Goal: Task Accomplishment & Management: Manage account settings

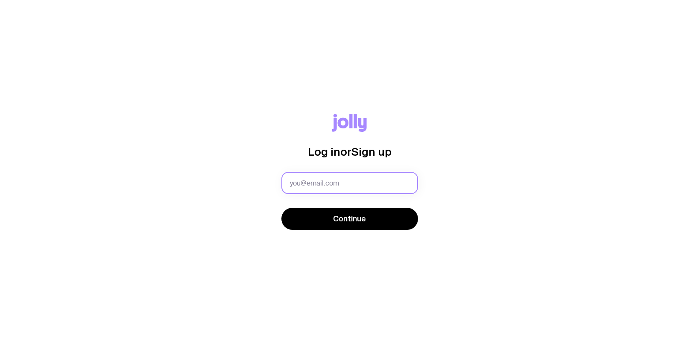
click at [321, 185] on input "text" at bounding box center [349, 183] width 137 height 22
type input "[PERSON_NAME][EMAIL_ADDRESS][DOMAIN_NAME]"
click at [281, 208] on button "Continue" at bounding box center [349, 219] width 137 height 22
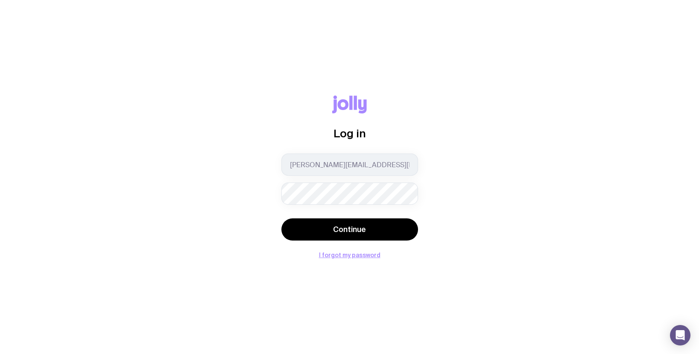
click at [281, 219] on button "Continue" at bounding box center [349, 230] width 137 height 22
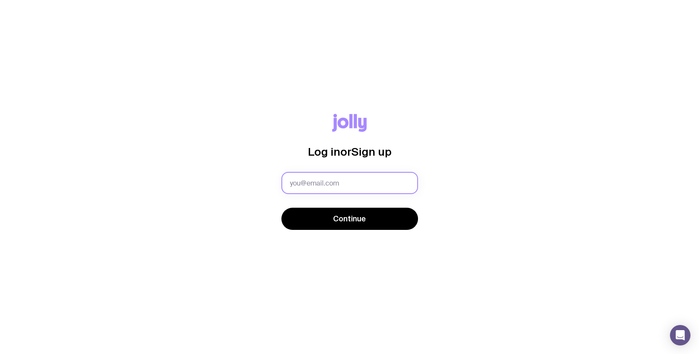
click at [329, 176] on input "text" at bounding box center [349, 183] width 137 height 22
